Goal: Task Accomplishment & Management: Manage account settings

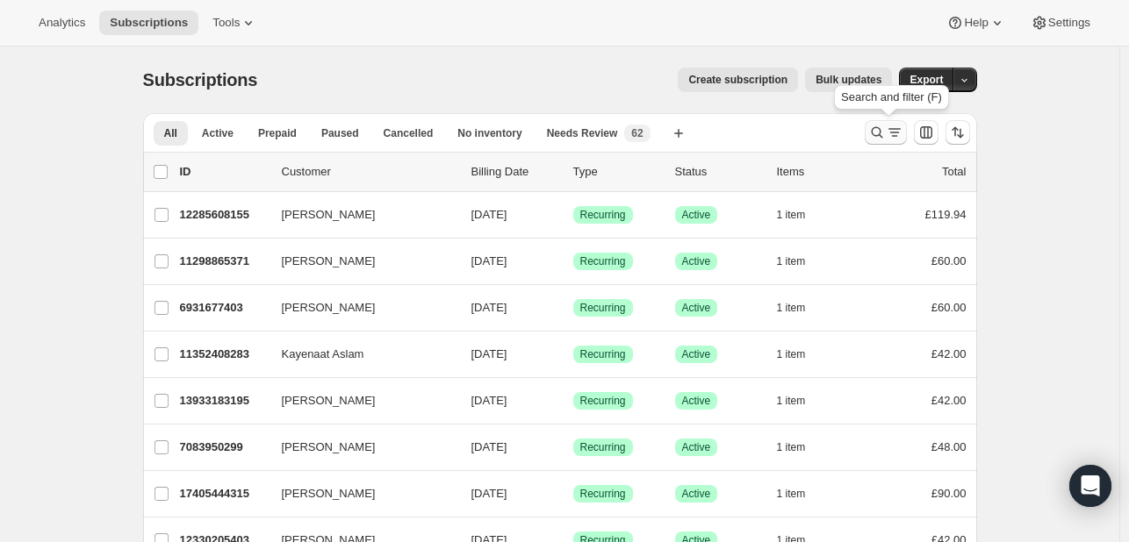
click at [879, 135] on icon "Search and filter results" at bounding box center [877, 133] width 18 height 18
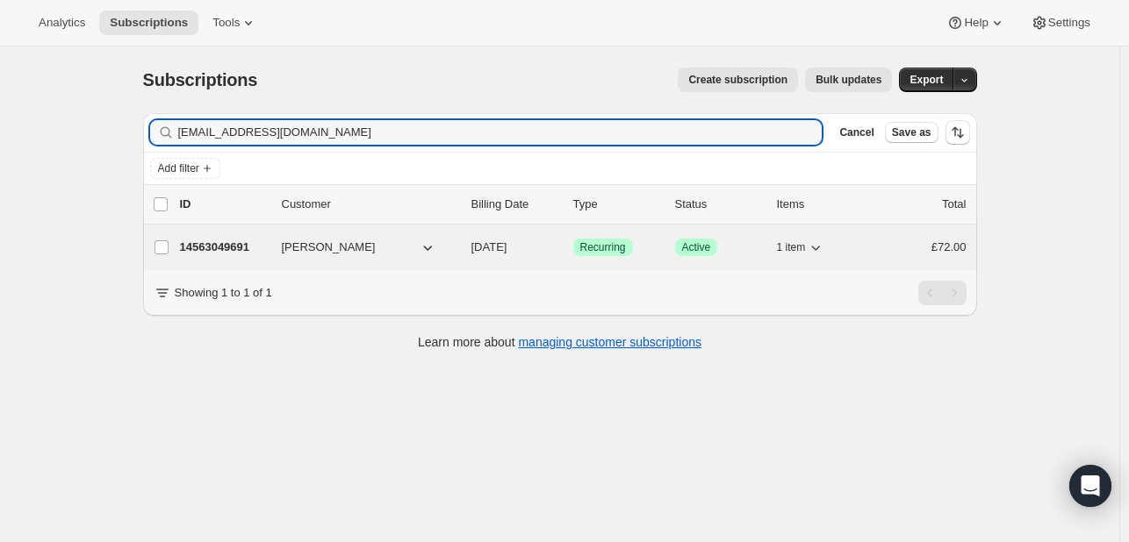
type input "kmcneill1990@hotmail.com"
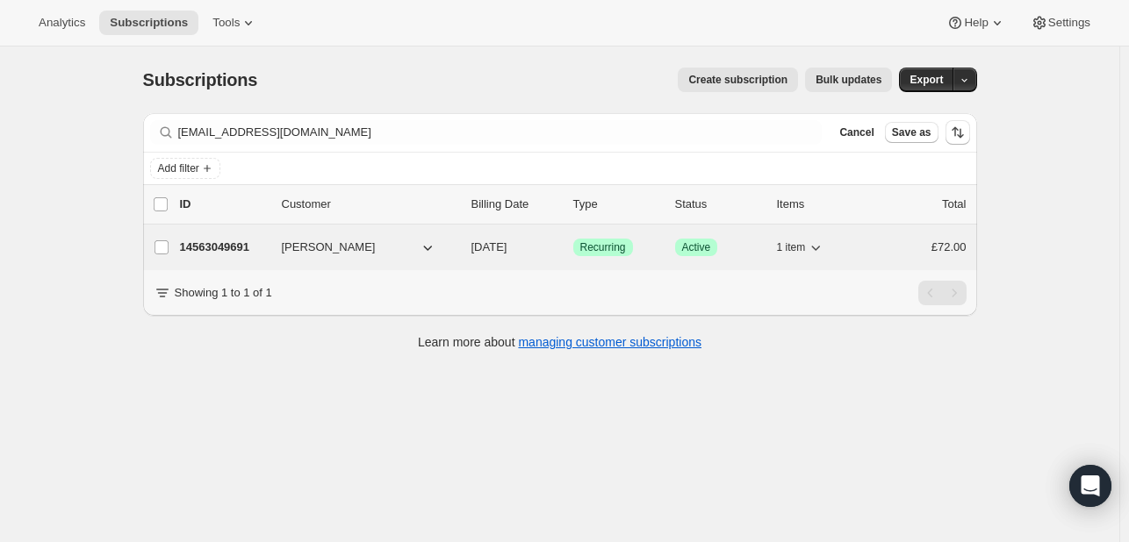
click at [309, 258] on div "14563049691 Kirsty Norris 10/08/2025 Success Recurring Success Active 1 item £7…" at bounding box center [573, 247] width 786 height 25
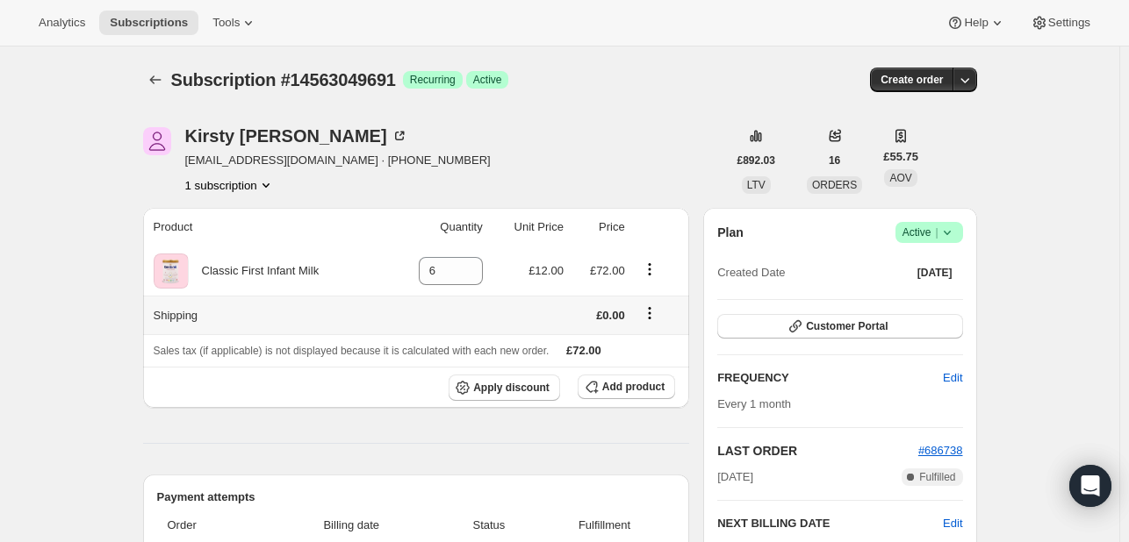
click at [649, 309] on icon "Shipping actions" at bounding box center [650, 314] width 18 height 18
click at [649, 273] on icon "Product actions" at bounding box center [650, 270] width 18 height 18
click at [651, 262] on icon "Product actions" at bounding box center [650, 270] width 18 height 18
click at [628, 377] on button "Add product" at bounding box center [626, 387] width 97 height 25
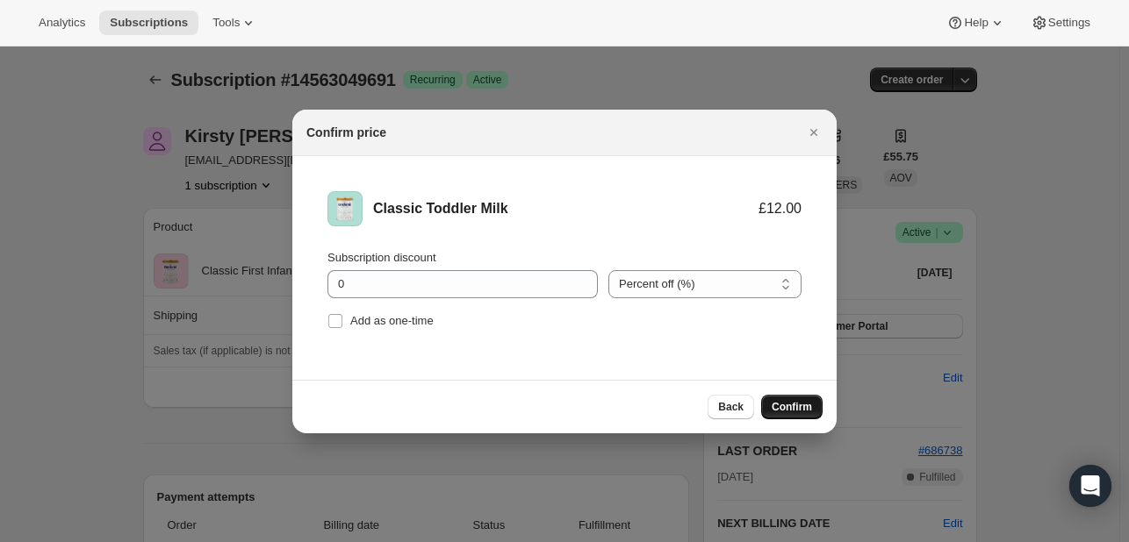
click at [807, 408] on span "Confirm" at bounding box center [791, 407] width 40 height 14
